Goal: Information Seeking & Learning: Learn about a topic

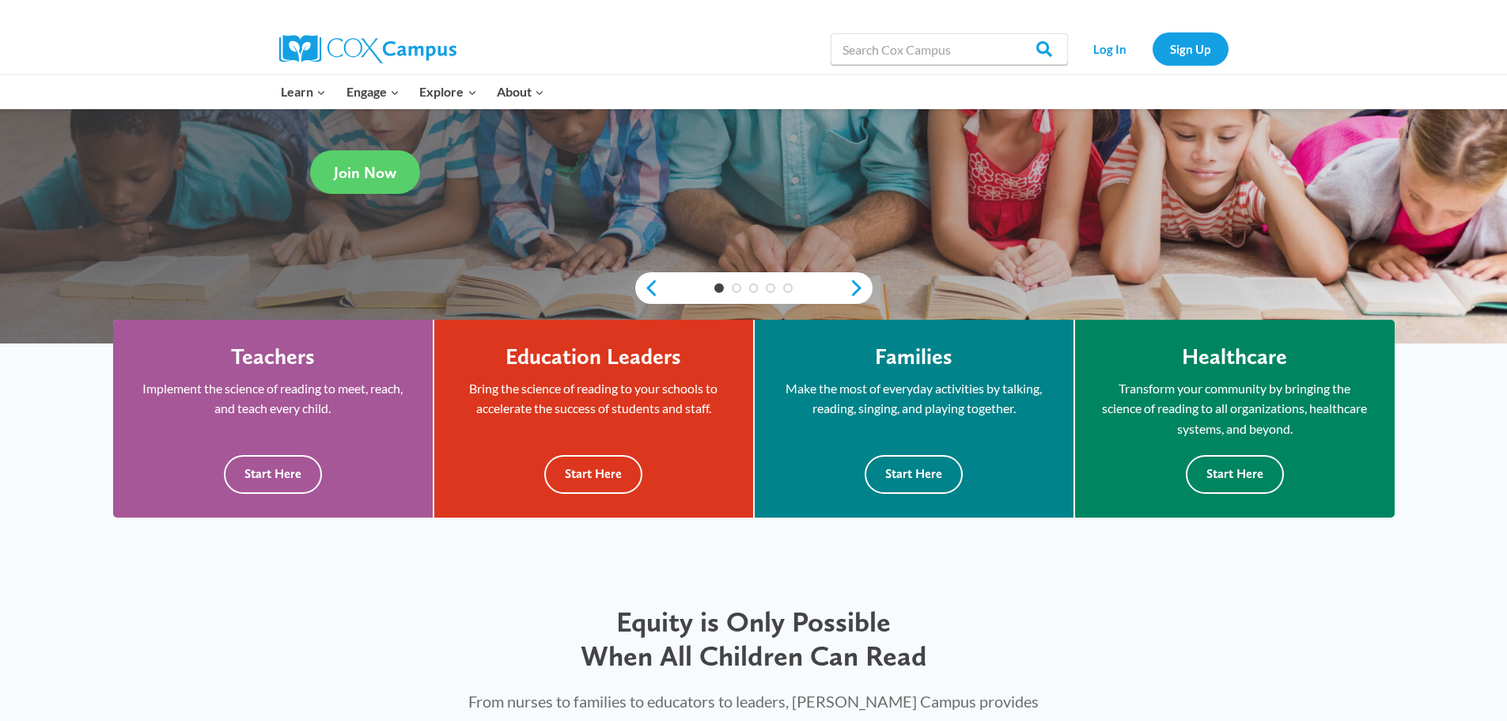
scroll to position [316, 0]
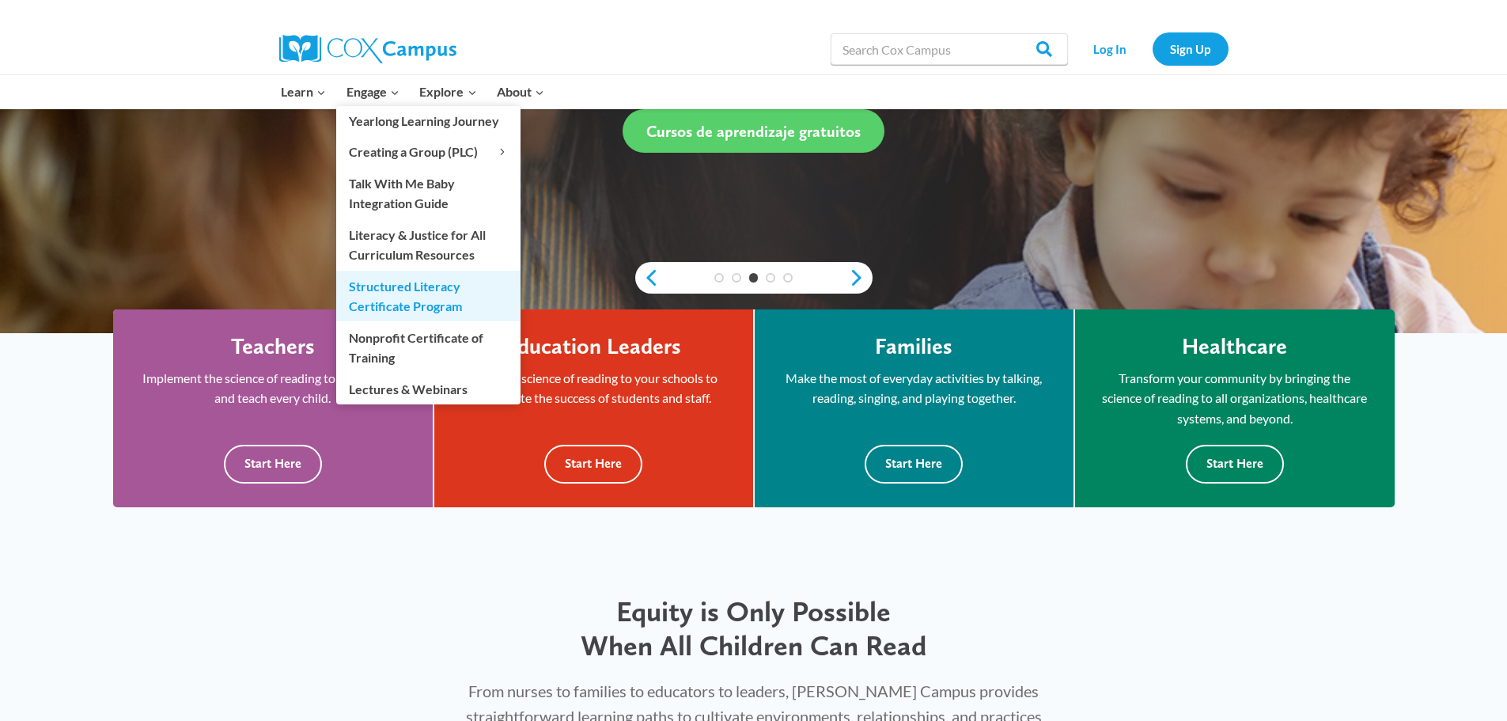
click at [393, 296] on link "Structured Literacy Certificate Program" at bounding box center [428, 296] width 184 height 51
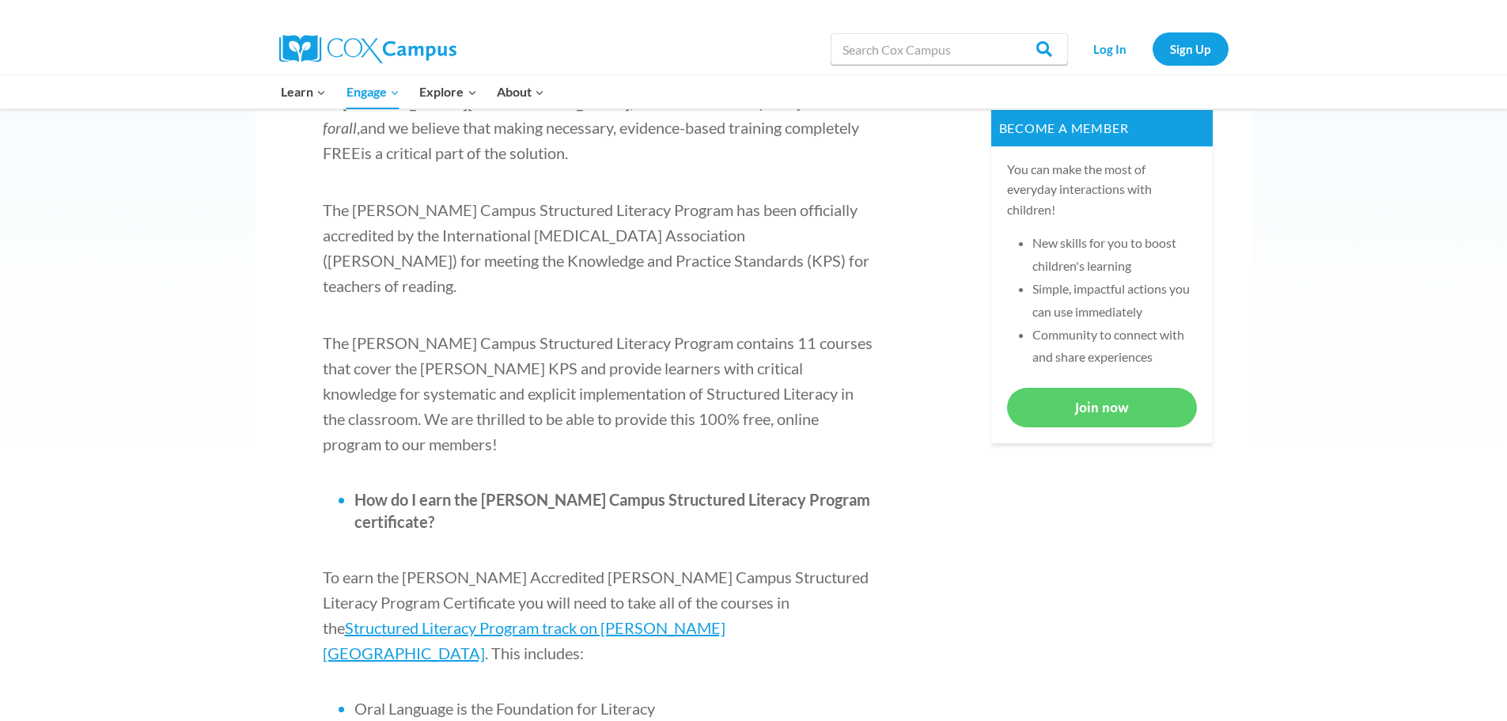
scroll to position [633, 0]
click at [664, 619] on span "Structured Literacy Program track on Cox Campus" at bounding box center [524, 641] width 403 height 44
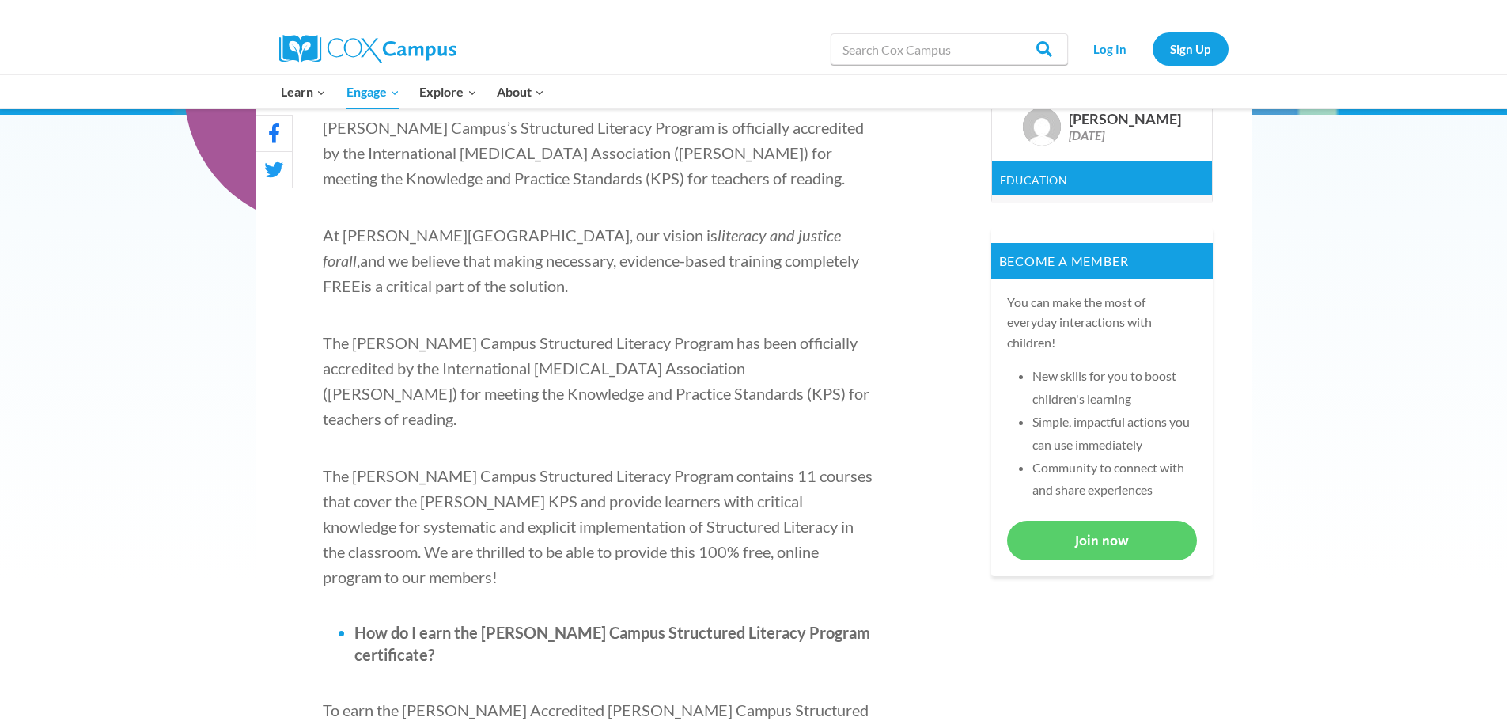
scroll to position [237, 0]
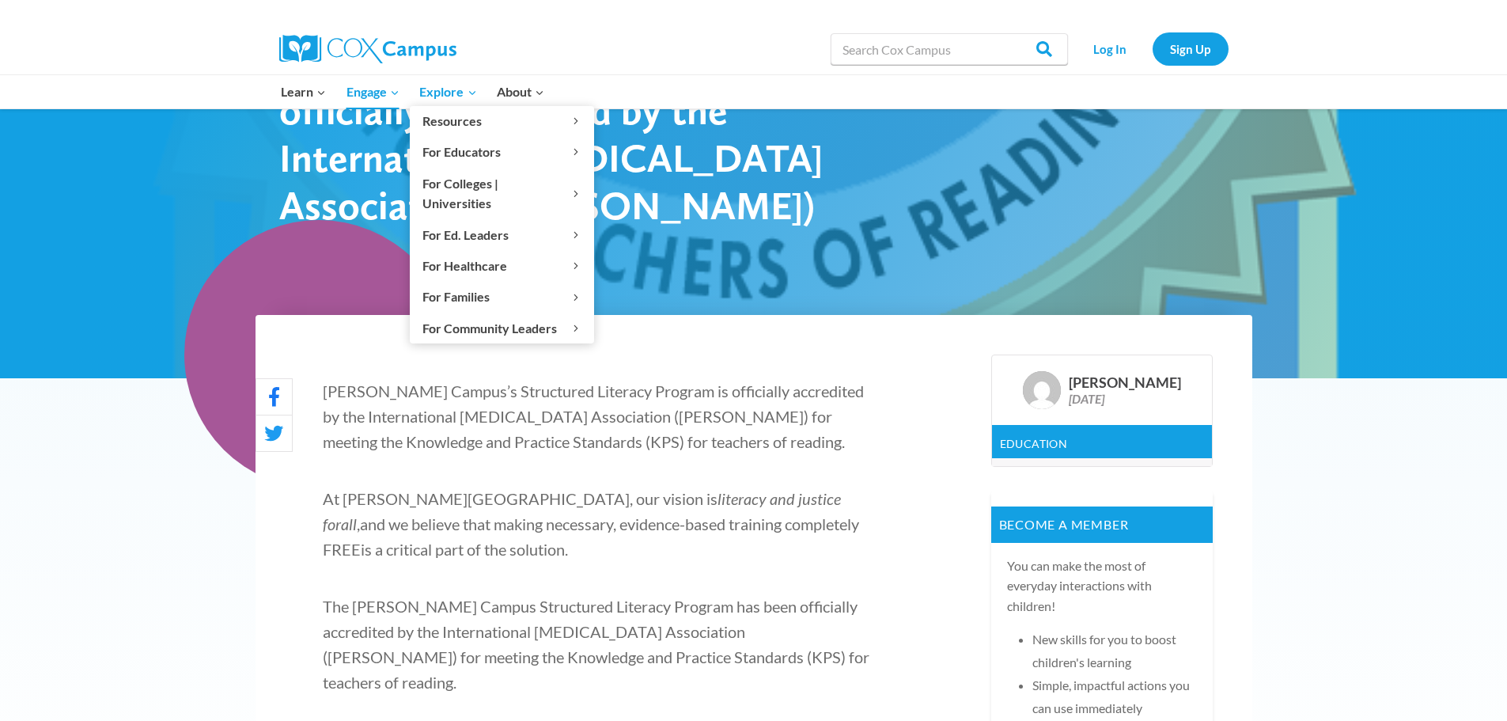
click at [451, 92] on span "Explore Expand" at bounding box center [447, 91] width 57 height 21
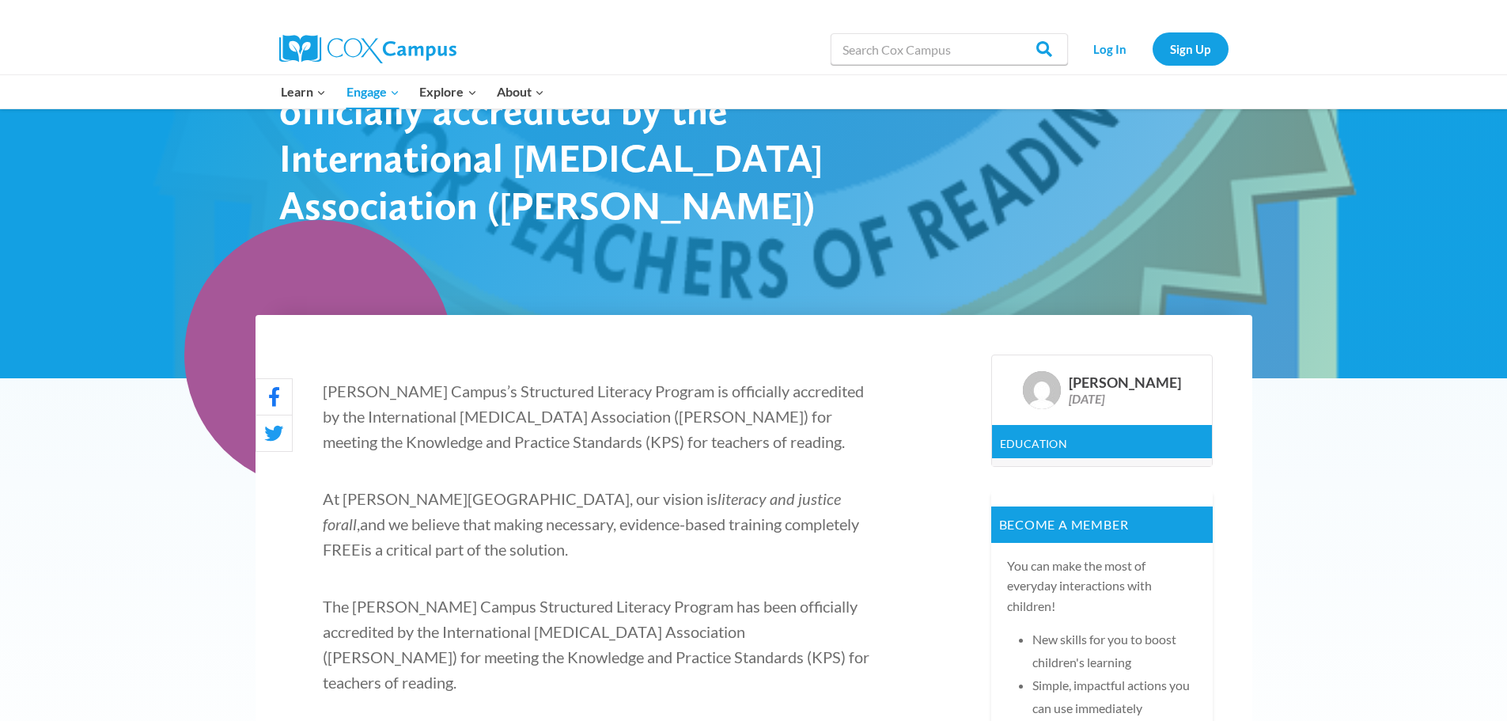
click at [120, 65] on div "Search in https://coxcampus.org/ Search Search Log In Sign Up" at bounding box center [753, 49] width 1507 height 51
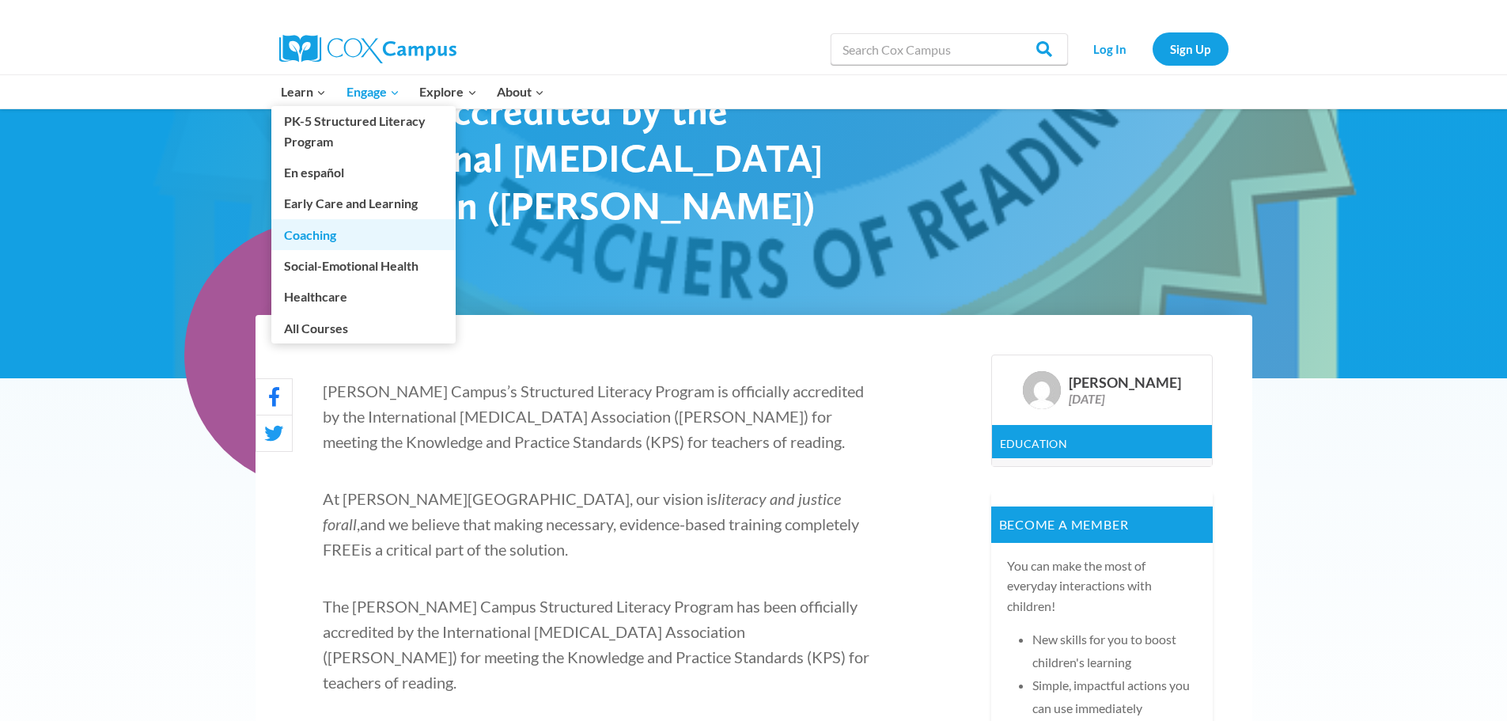
click at [297, 234] on link "Coaching" at bounding box center [363, 234] width 184 height 30
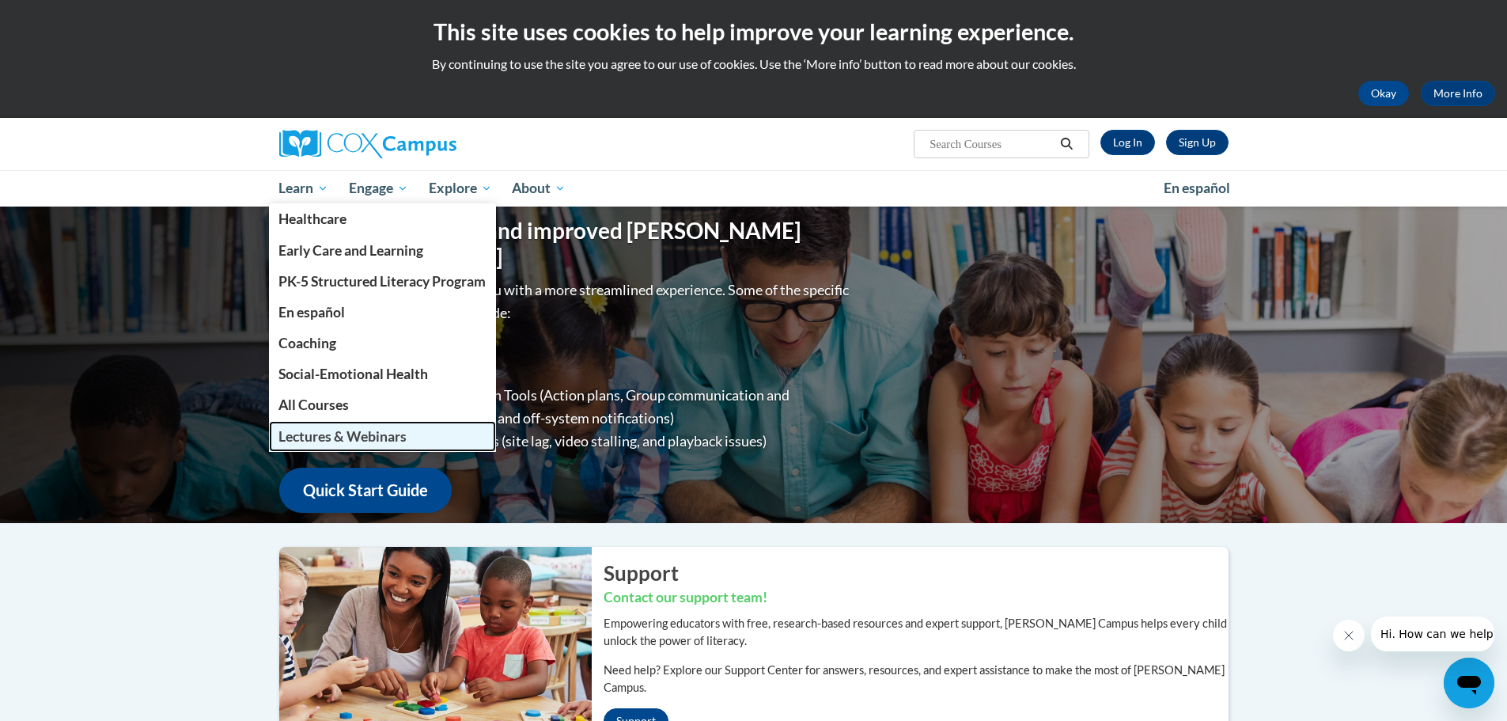
click at [338, 438] on span "Lectures & Webinars" at bounding box center [342, 436] width 128 height 17
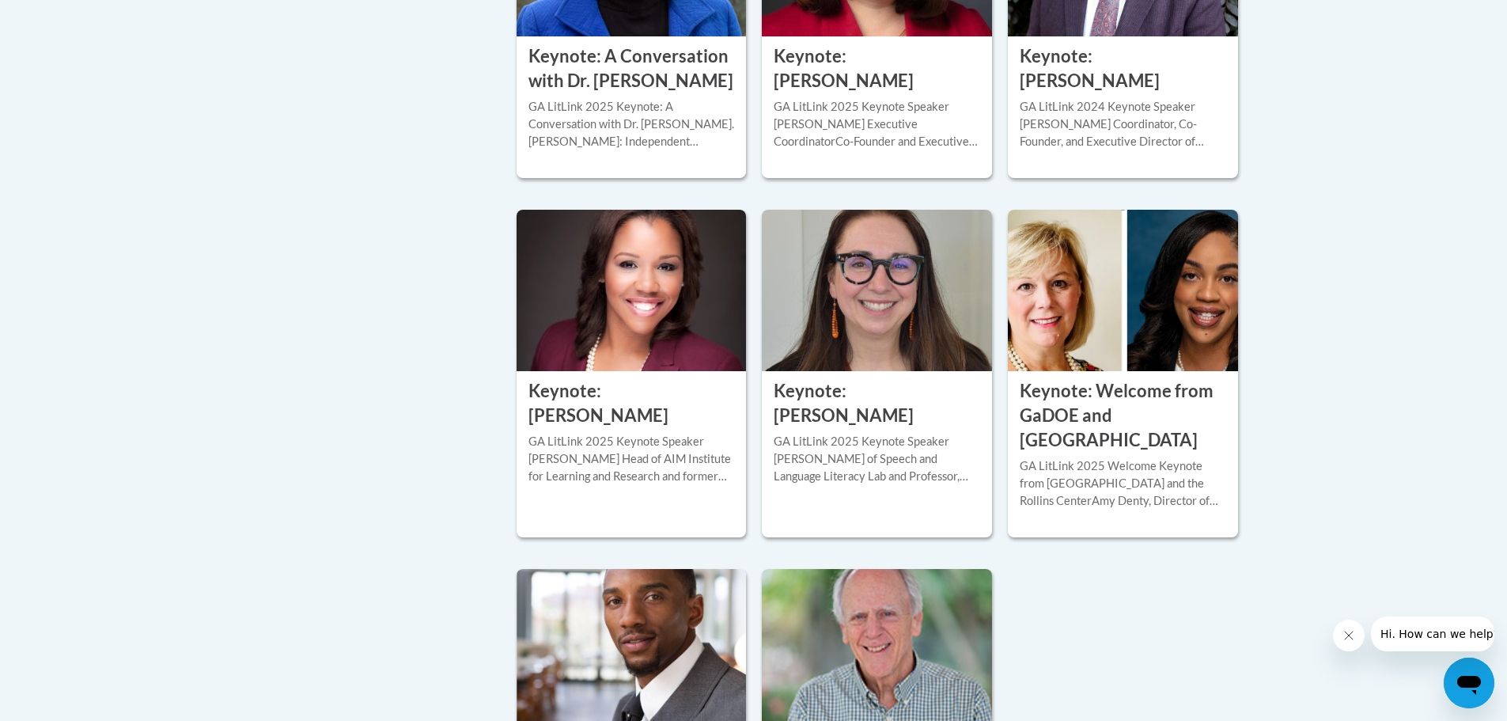
scroll to position [479, 0]
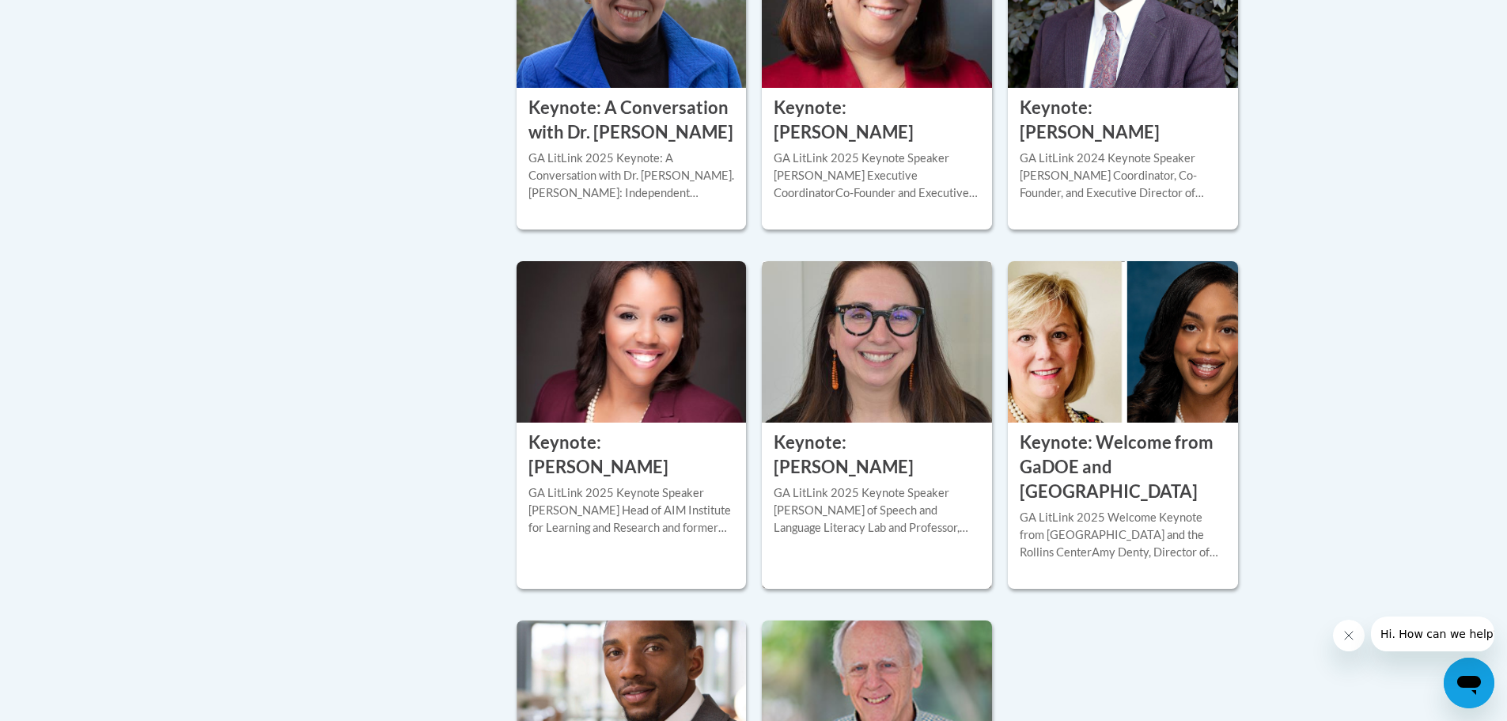
click at [853, 513] on div "GA LitLink 2025 Keynote Speaker [PERSON_NAME] of Speech and Language Literacy L…" at bounding box center [877, 510] width 206 height 52
